Goal: Task Accomplishment & Management: Manage account settings

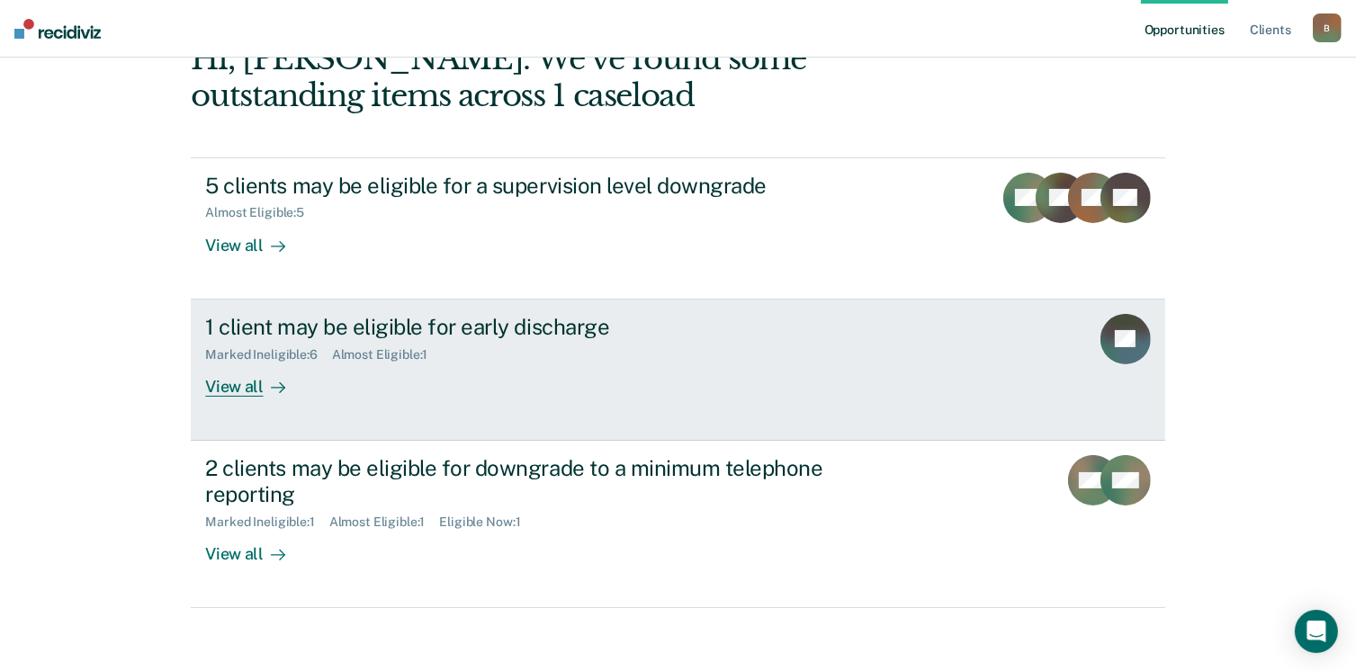
scroll to position [120, 0]
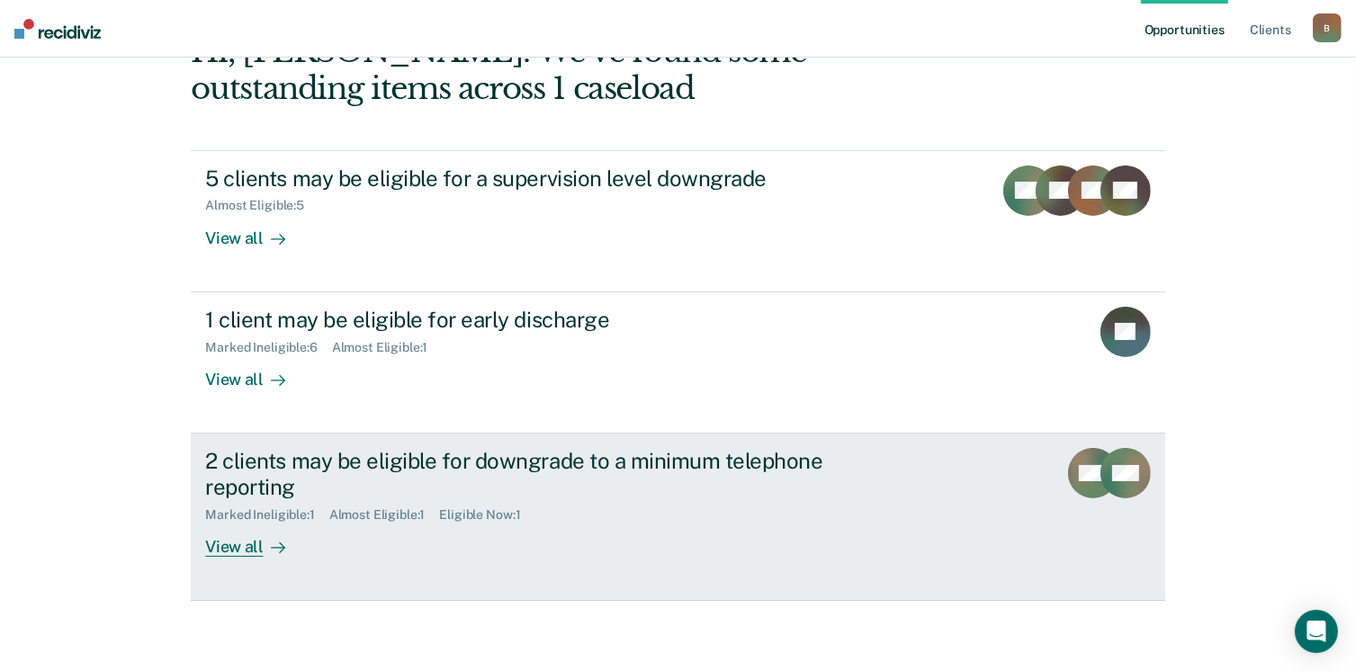
click at [237, 548] on div "View all" at bounding box center [255, 539] width 101 height 35
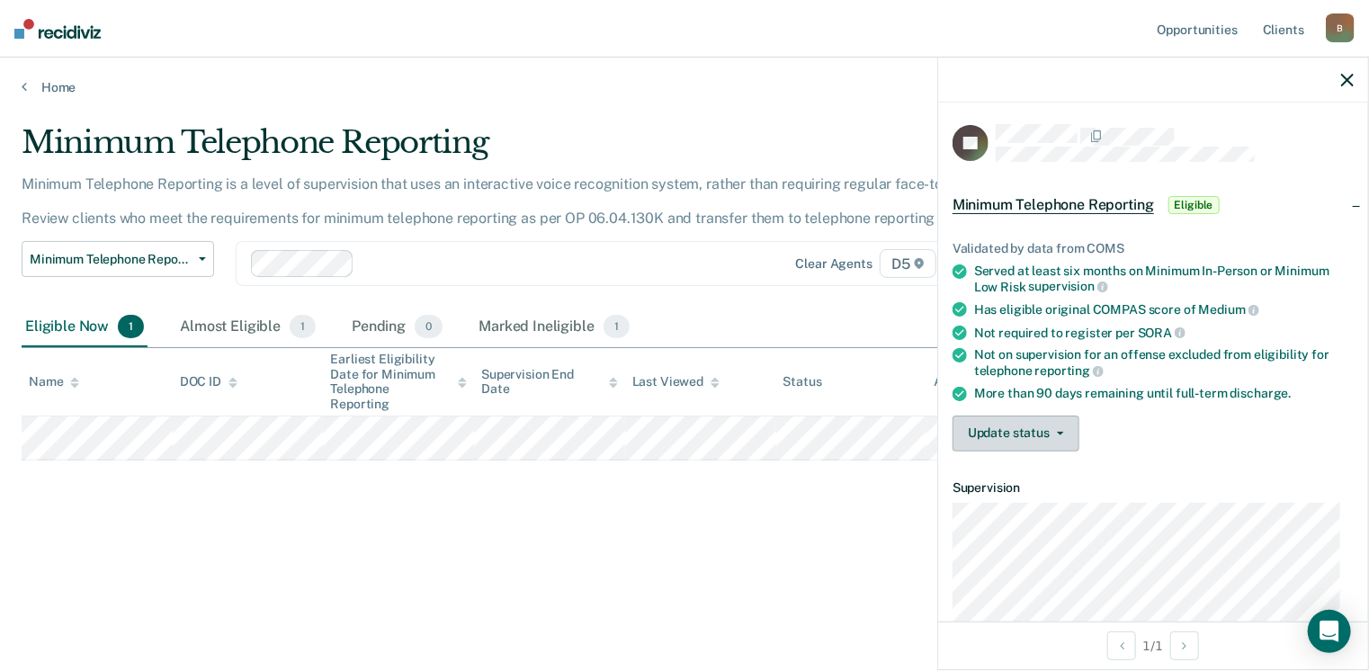
click at [983, 422] on button "Update status" at bounding box center [1016, 434] width 127 height 36
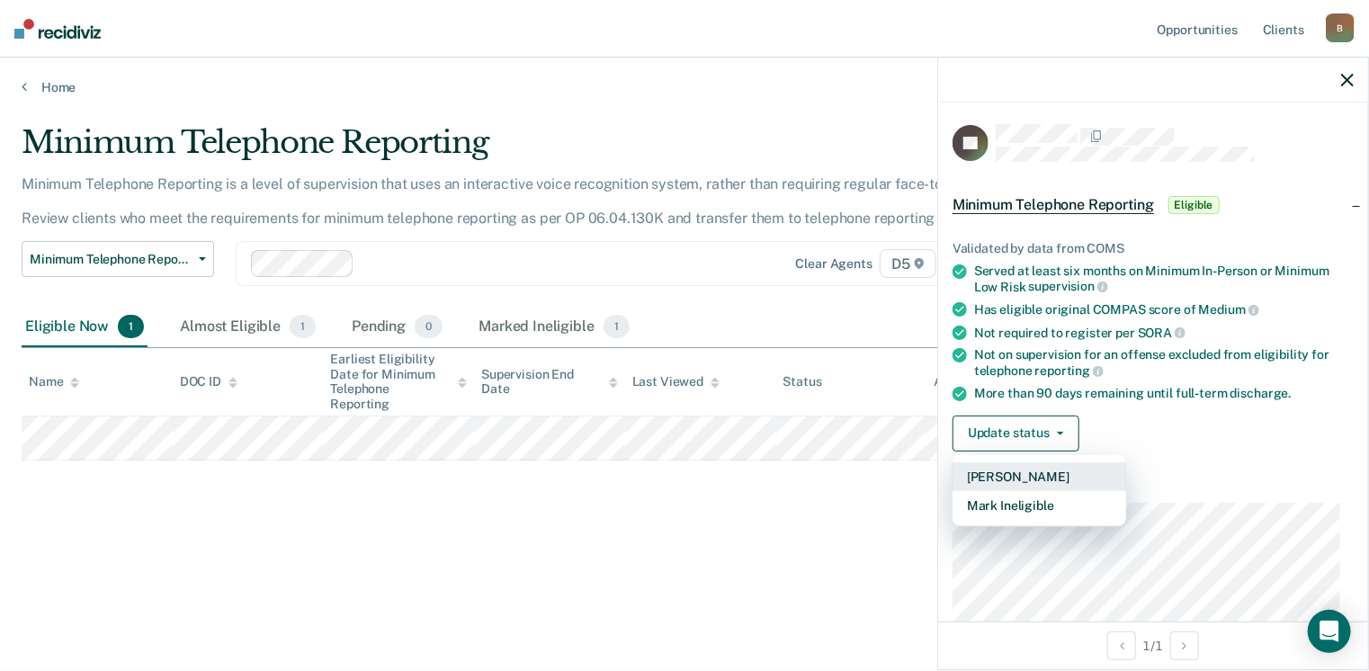
click at [996, 472] on button "[PERSON_NAME]" at bounding box center [1040, 476] width 174 height 29
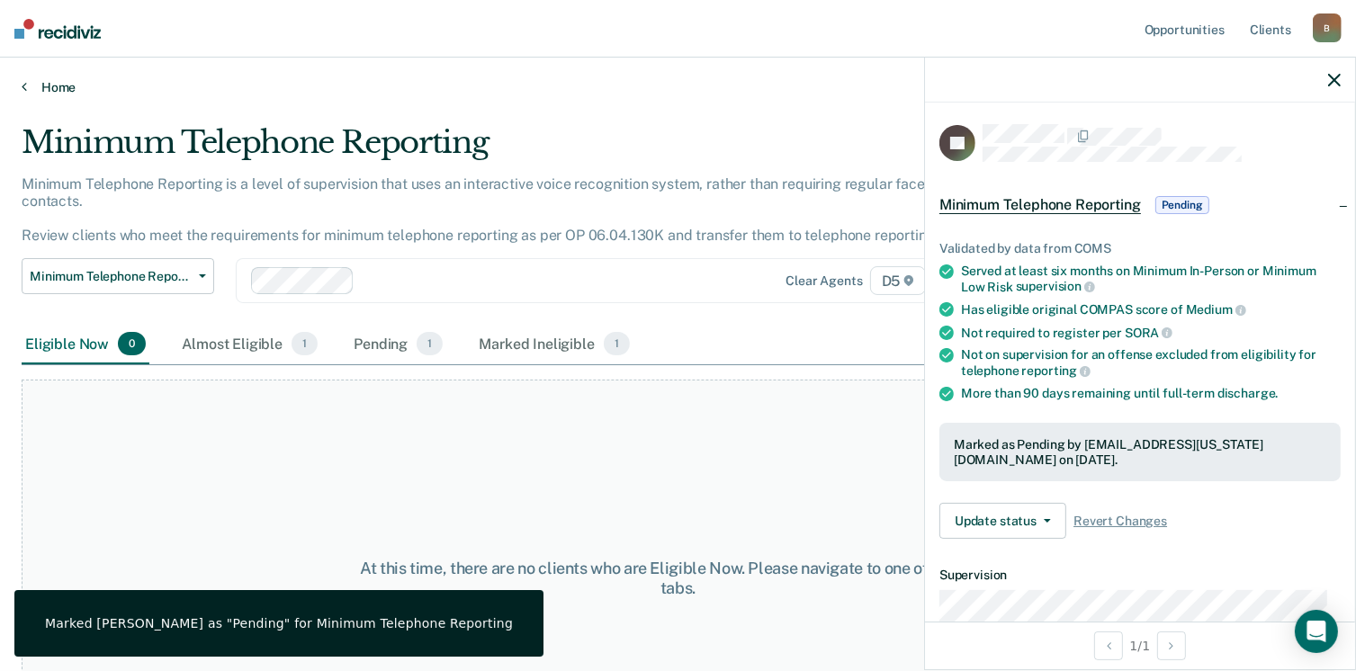
click at [25, 84] on icon at bounding box center [24, 86] width 5 height 14
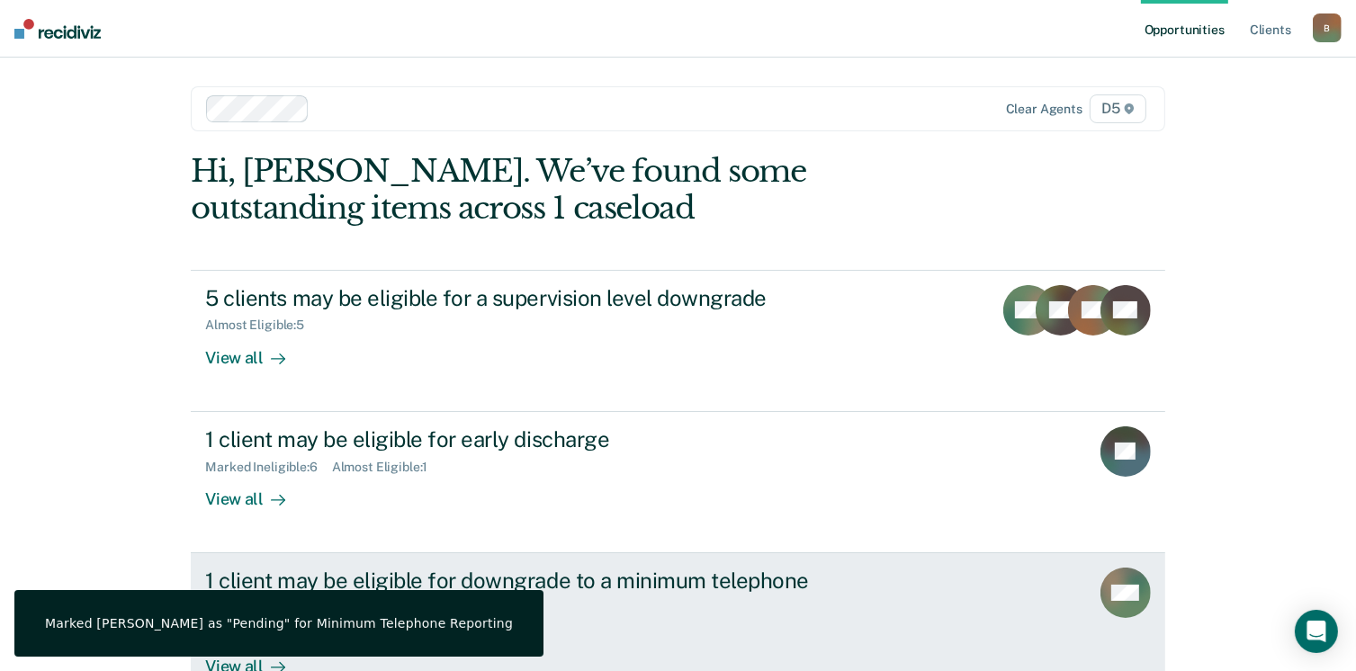
click at [950, 588] on link "1 client may be eligible for downgrade to a minimum telephone reporting Marked …" at bounding box center [678, 636] width 974 height 167
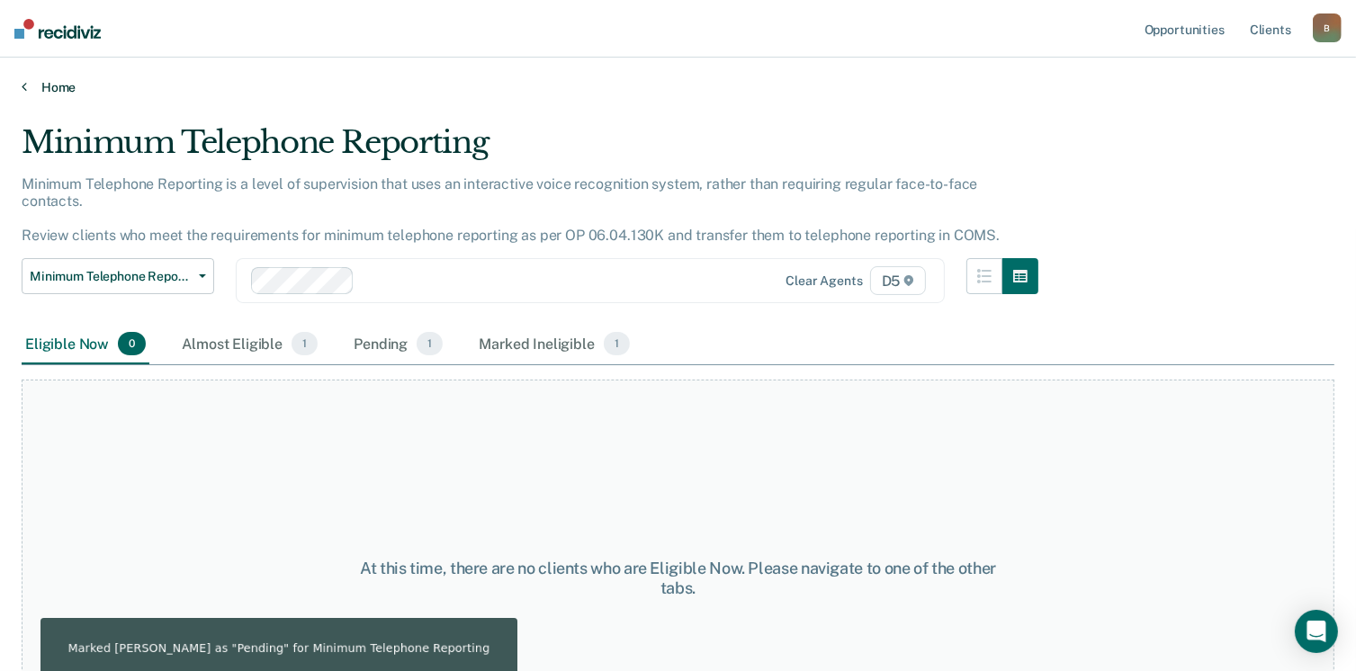
click at [22, 81] on icon at bounding box center [24, 86] width 5 height 14
